Goal: Task Accomplishment & Management: Manage account settings

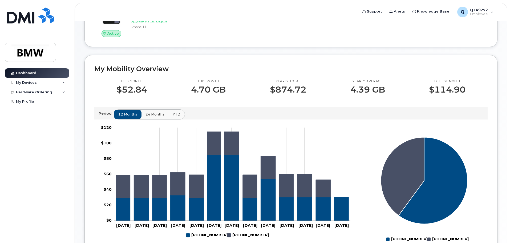
scroll to position [53, 0]
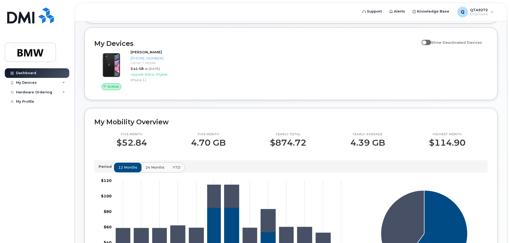
click at [439, 45] on span "Show Deactivated Devices" at bounding box center [456, 42] width 51 height 4
click at [426, 42] on input "Show Deactivated Devices" at bounding box center [424, 39] width 4 height 4
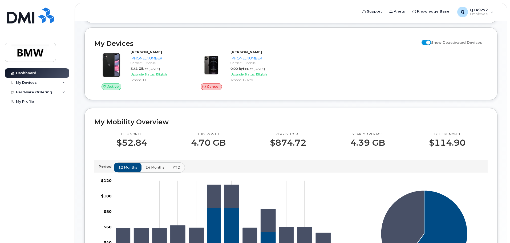
click at [431, 45] on span at bounding box center [427, 42] width 10 height 5
click at [426, 42] on input "Show Deactivated Devices" at bounding box center [424, 39] width 4 height 4
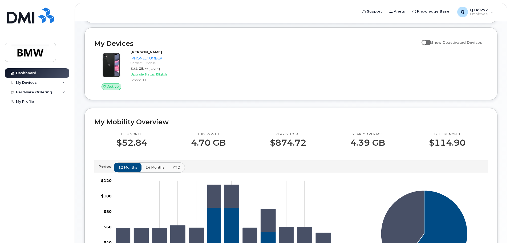
click at [431, 45] on span at bounding box center [427, 42] width 10 height 5
click at [426, 42] on input "Show Deactivated Devices" at bounding box center [424, 39] width 4 height 4
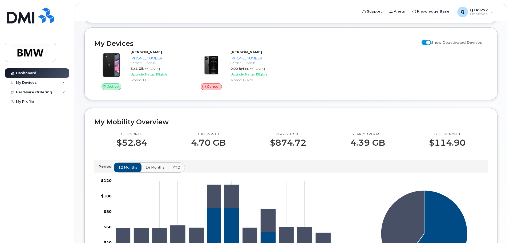
click at [431, 45] on span at bounding box center [427, 42] width 10 height 5
click at [426, 42] on input "Show Deactivated Devices" at bounding box center [424, 39] width 4 height 4
checkbox input "false"
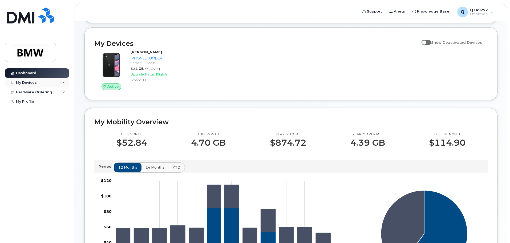
click at [21, 84] on div "My Devices" at bounding box center [26, 83] width 21 height 4
click at [42, 86] on div "My Devices" at bounding box center [37, 83] width 65 height 10
click at [41, 92] on div "Hardware Ordering" at bounding box center [34, 92] width 36 height 4
click at [42, 92] on div "Hardware Ordering" at bounding box center [34, 92] width 36 height 4
click at [28, 100] on div "My Profile" at bounding box center [25, 101] width 18 height 4
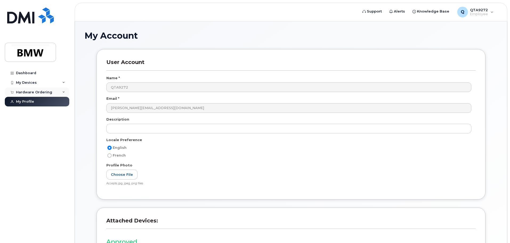
click at [28, 93] on div "Hardware Ordering" at bounding box center [34, 92] width 36 height 4
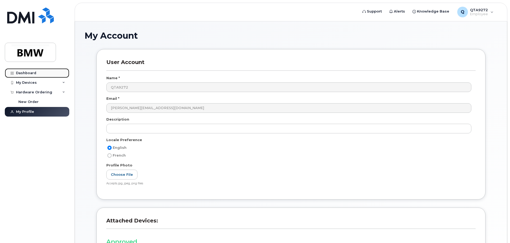
click at [21, 72] on div "Dashboard" at bounding box center [26, 73] width 20 height 4
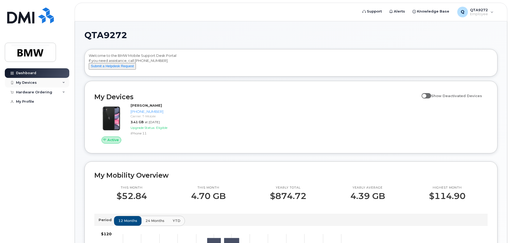
click at [39, 85] on div "My Devices" at bounding box center [37, 83] width 65 height 10
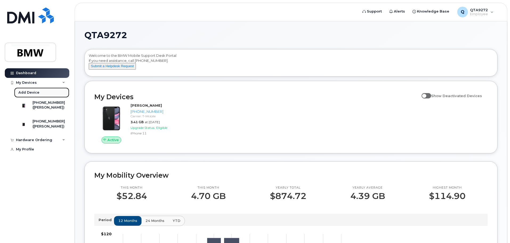
click at [27, 91] on div "Add Device" at bounding box center [28, 92] width 21 height 5
